Goal: Navigation & Orientation: Find specific page/section

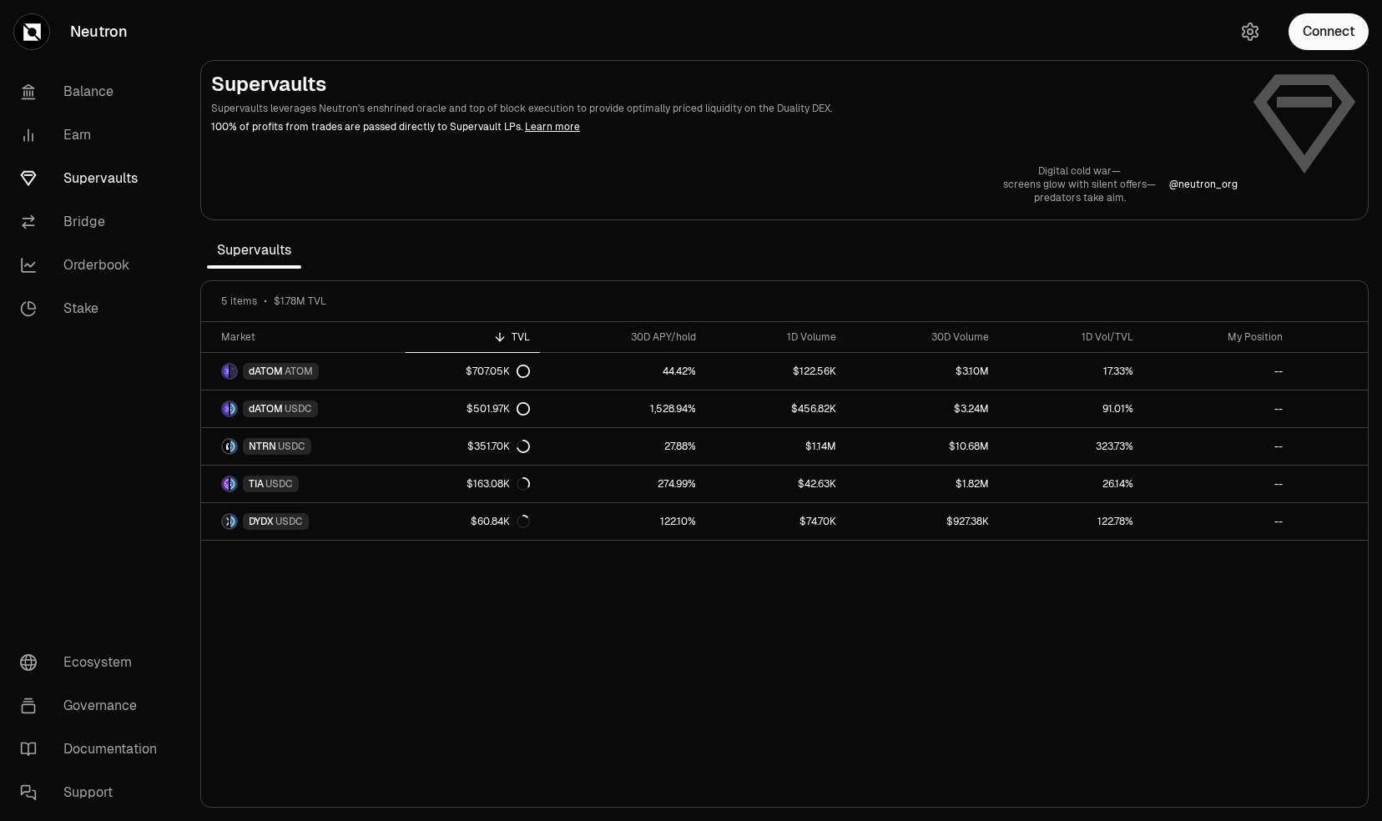
click at [537, 644] on div "Market TVL 30D APY/hold 1D Volume 30D Volume 1D Vol/TVL My Position dATOM ATOM …" at bounding box center [784, 565] width 1167 height 486
click at [559, 590] on div "Market TVL 30D APY/hold 1D Volume 30D Volume 1D Vol/TVL My Position dATOM ATOM …" at bounding box center [784, 565] width 1167 height 486
drag, startPoint x: 0, startPoint y: 0, endPoint x: 626, endPoint y: 609, distance: 873.7
click at [626, 609] on div "Market TVL 30D APY/hold 1D Volume 30D Volume 1D Vol/TVL My Position dATOM ATOM …" at bounding box center [784, 565] width 1167 height 486
